Goal: Information Seeking & Learning: Learn about a topic

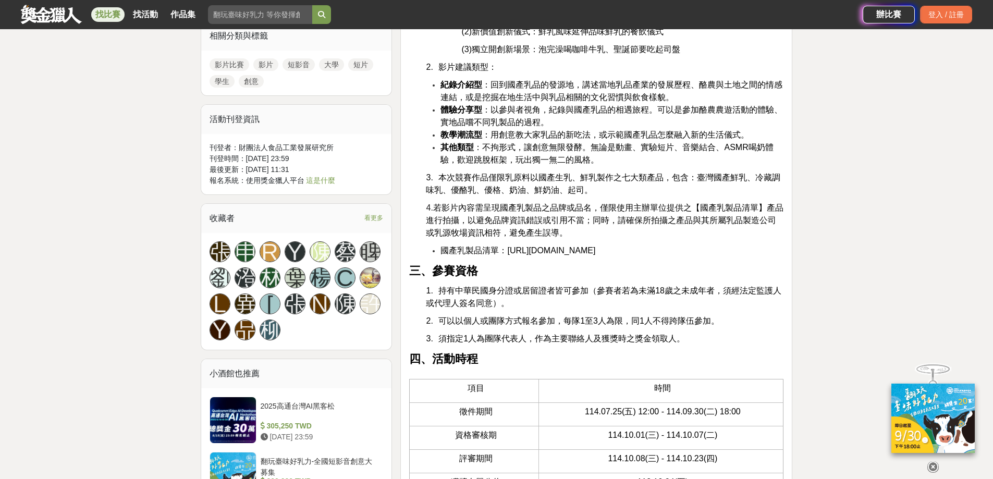
scroll to position [730, 0]
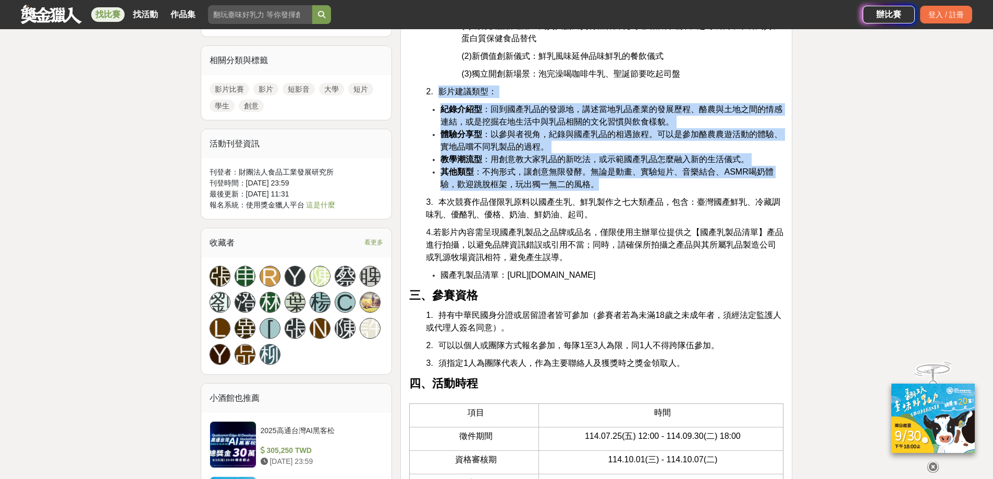
drag, startPoint x: 440, startPoint y: 90, endPoint x: 746, endPoint y: 189, distance: 322.4
click at [442, 170] on strong "其他類型" at bounding box center [457, 171] width 33 height 9
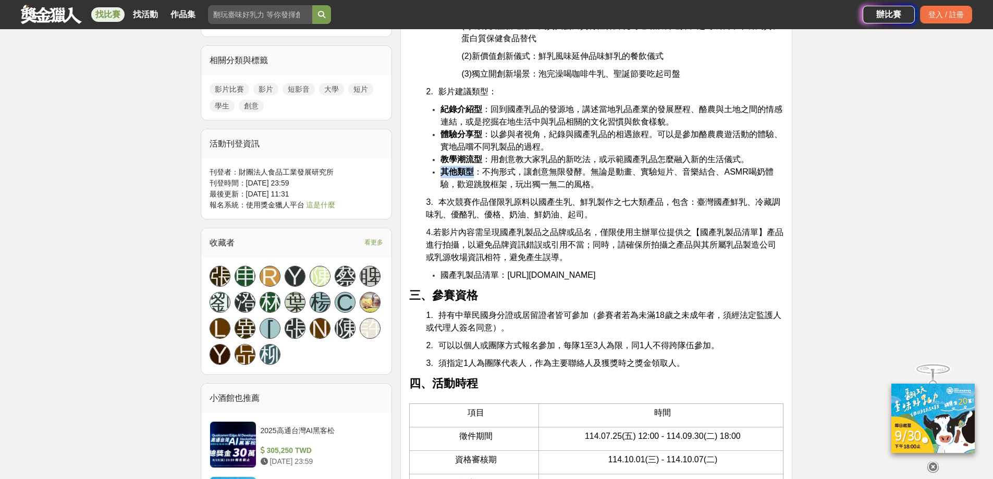
drag, startPoint x: 441, startPoint y: 171, endPoint x: 473, endPoint y: 169, distance: 32.9
click at [473, 169] on strong "其他類型" at bounding box center [457, 171] width 33 height 9
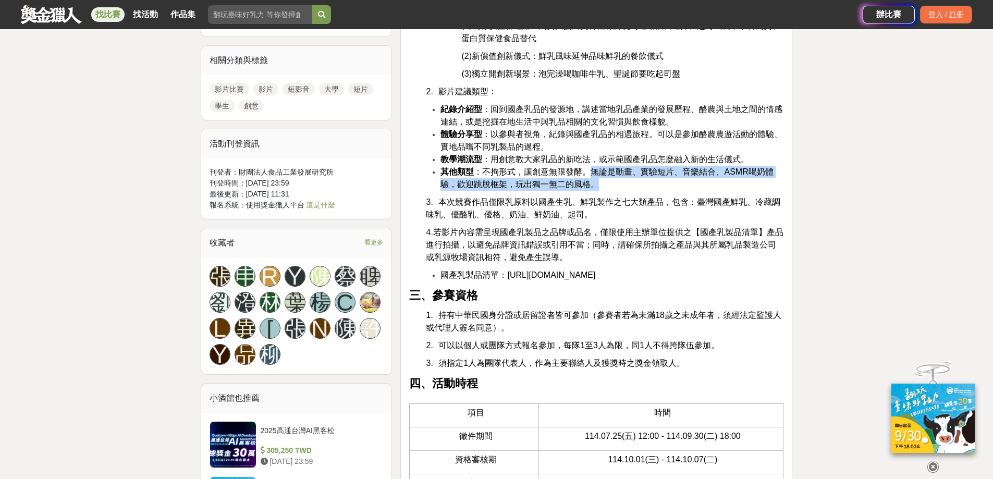
drag, startPoint x: 592, startPoint y: 171, endPoint x: 661, endPoint y: 188, distance: 70.4
click at [661, 188] on li "其他類型 ：不拘形式，讓創意無限發酵。無論是動畫、實驗短片、音樂結合、ASMR喝奶體驗，歡迎跳脫框架，玩出獨一無二的風格。" at bounding box center [612, 178] width 343 height 25
click at [620, 184] on li "其他類型 ：不拘形式，讓創意無限發酵。無論是動畫、實驗短片、音樂結合、ASMR喝奶體驗，歡迎跳脫框架，玩出獨一無二的風格。" at bounding box center [612, 178] width 343 height 25
drag, startPoint x: 456, startPoint y: 172, endPoint x: 603, endPoint y: 187, distance: 148.4
click at [603, 187] on li "其他類型 ：不拘形式，讓創意無限發酵。無論是動畫、實驗短片、音樂結合、ASMR喝奶體驗，歡迎跳脫框架，玩出獨一無二的風格。" at bounding box center [612, 178] width 343 height 25
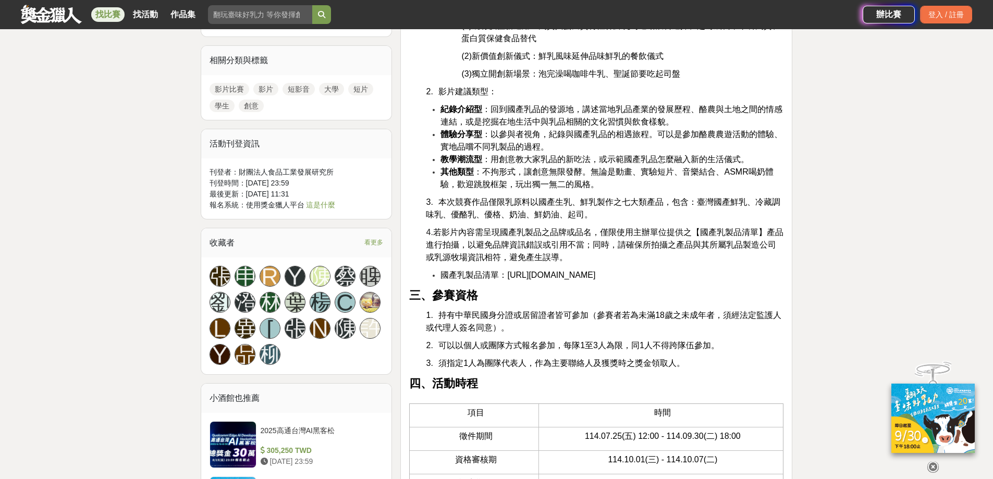
click at [441, 169] on li "其他類型 ：不拘形式，讓創意無限發酵。無論是動畫、實驗短片、音樂結合、ASMR喝奶體驗，歡迎跳脫框架，玩出獨一無二的風格。" at bounding box center [612, 178] width 343 height 25
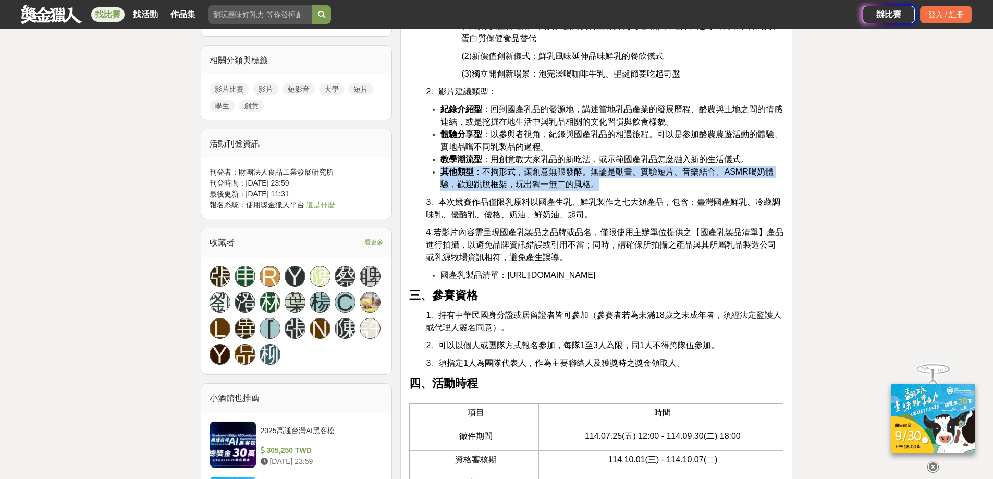
drag, startPoint x: 598, startPoint y: 184, endPoint x: 439, endPoint y: 169, distance: 160.3
click at [439, 169] on ul "紀錄介紹型 ：回到國產乳品的發源地，講述當地乳品產業的發展歷程、酪農與土地之間的情感連結，或是挖掘在地生活中與乳品相關的文化習慣與飲食樣貌。 體驗分享型 ：以…" at bounding box center [596, 147] width 374 height 88
click at [660, 182] on li "其他類型 ：不拘形式，讓創意無限發酵。無論是動畫、實驗短片、音樂結合、ASMR喝奶體驗，歡迎跳脫框架，玩出獨一無二的風格。" at bounding box center [612, 178] width 343 height 25
drag, startPoint x: 603, startPoint y: 185, endPoint x: 406, endPoint y: 169, distance: 197.7
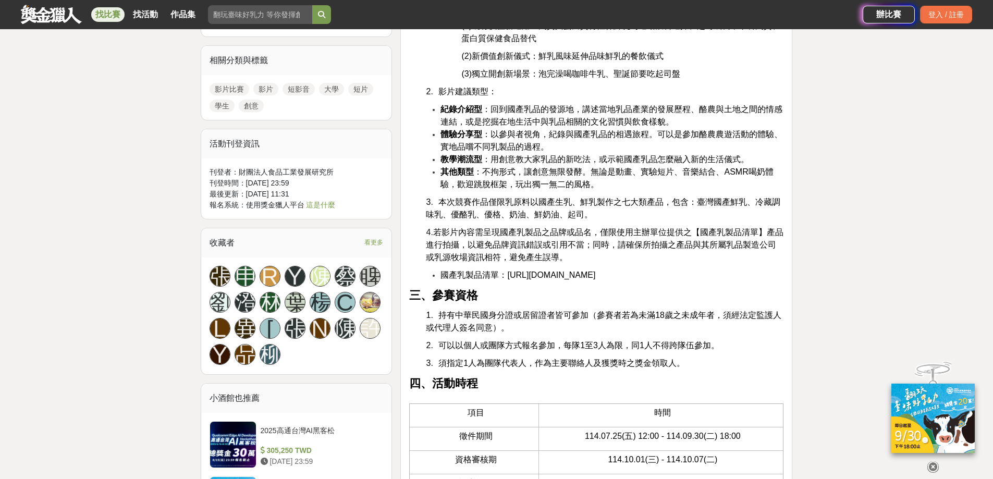
click at [422, 127] on ul "紀錄介紹型 ：回到國產乳品的發源地，講述當地乳品產業的發展歷程、酪農與土地之間的情感連結，或是挖掘在地生活中與乳品相關的文化習慣與飲食樣貌。 體驗分享型 ：以…" at bounding box center [596, 147] width 374 height 88
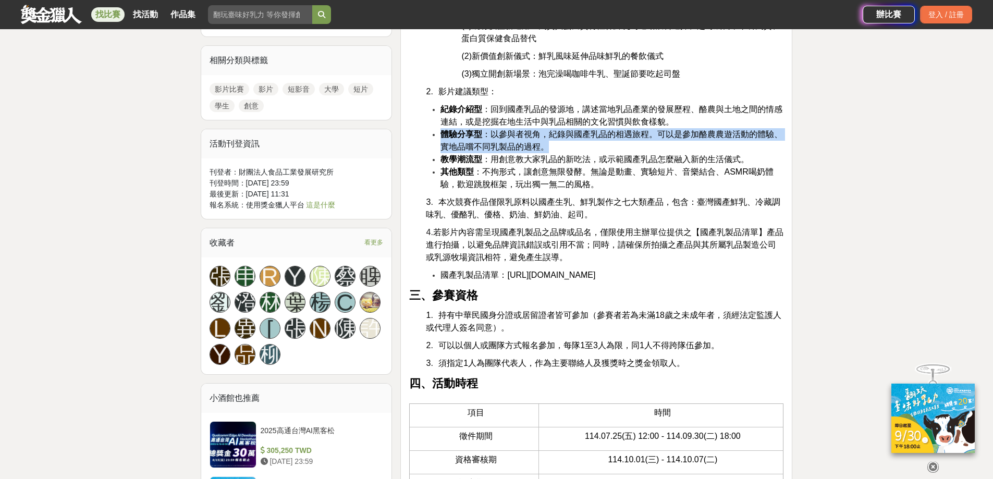
drag, startPoint x: 552, startPoint y: 146, endPoint x: 440, endPoint y: 138, distance: 112.4
click at [440, 138] on ul "紀錄介紹型 ：回到國產乳品的發源地，講述當地乳品產業的發展歷程、酪農與土地之間的情感連結，或是挖掘在地生活中與乳品相關的文化習慣與飲食樣貌。 體驗分享型 ：以…" at bounding box center [596, 147] width 374 height 88
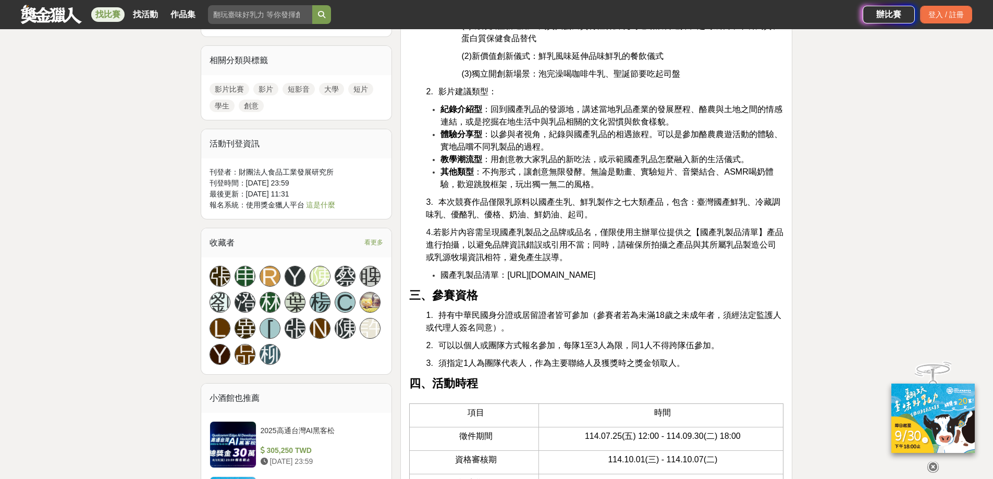
click at [423, 165] on ul "紀錄介紹型 ：回到國產乳品的發源地，講述當地乳品產業的發展歷程、酪農與土地之間的情感連結，或是挖掘在地生活中與乳品相關的文化習慣與飲食樣貌。 體驗分享型 ：以…" at bounding box center [596, 147] width 374 height 88
